Goal: Task Accomplishment & Management: Use online tool/utility

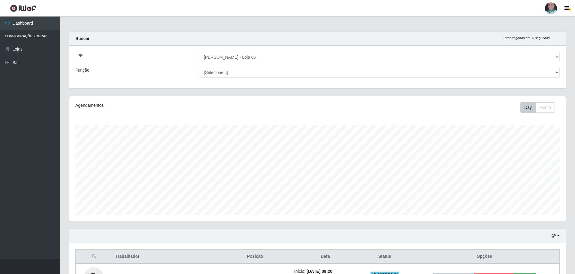
select select "252"
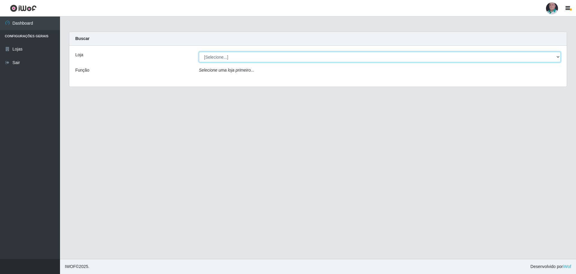
click at [235, 58] on select "[Selecione...] Mar Vermelho - Loja 05" at bounding box center [380, 57] width 362 height 11
select select "252"
click at [199, 52] on select "[Selecione...] Mar Vermelho - Loja 05" at bounding box center [380, 57] width 362 height 11
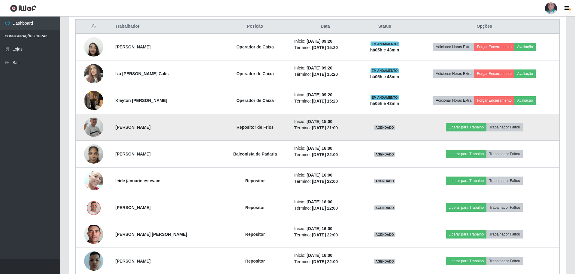
scroll to position [240, 0]
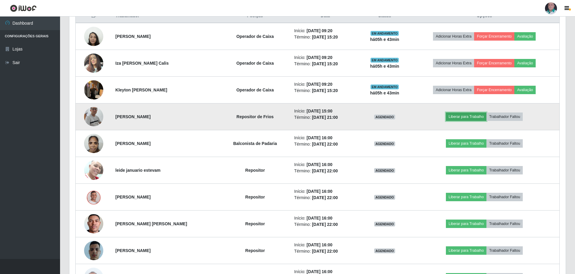
click at [478, 116] on button "Liberar para Trabalho" at bounding box center [466, 116] width 41 height 8
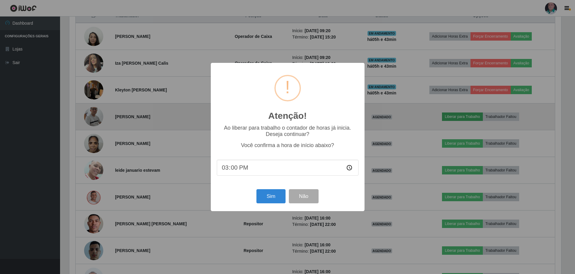
scroll to position [125, 493]
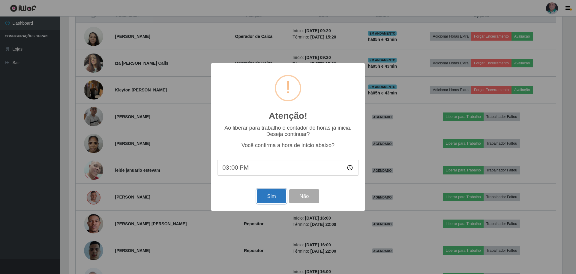
click at [271, 196] on button "Sim" at bounding box center [271, 196] width 29 height 14
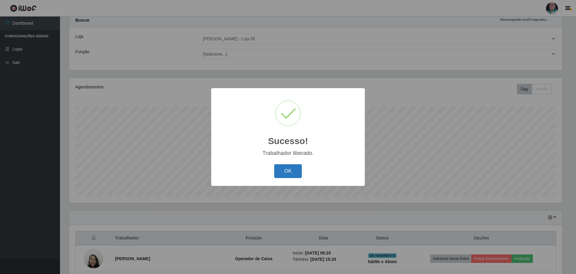
click at [280, 170] on button "OK" at bounding box center [288, 171] width 28 height 14
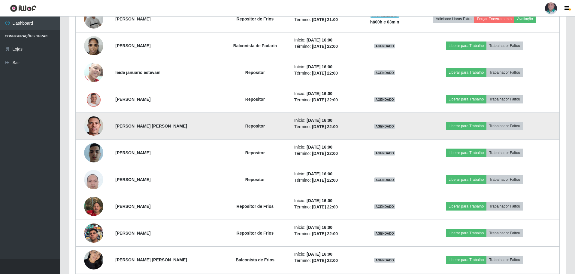
scroll to position [349, 0]
